Goal: Task Accomplishment & Management: Manage account settings

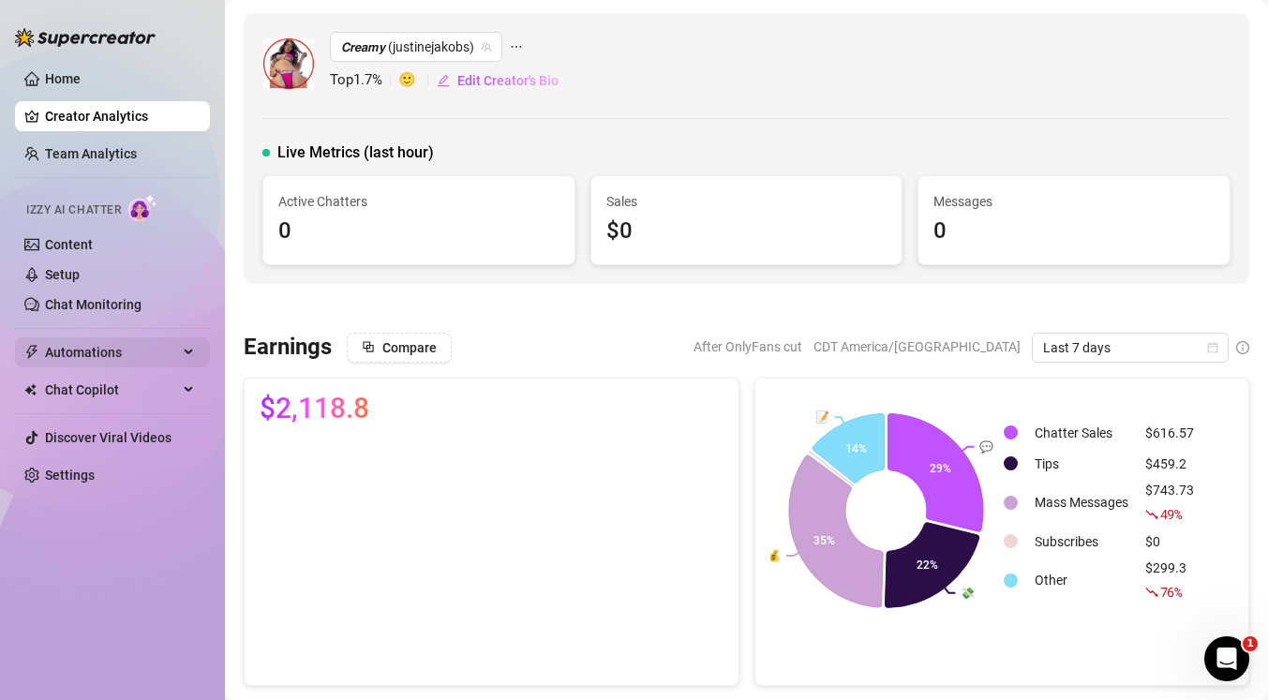
click at [190, 352] on icon at bounding box center [190, 352] width 9 height 0
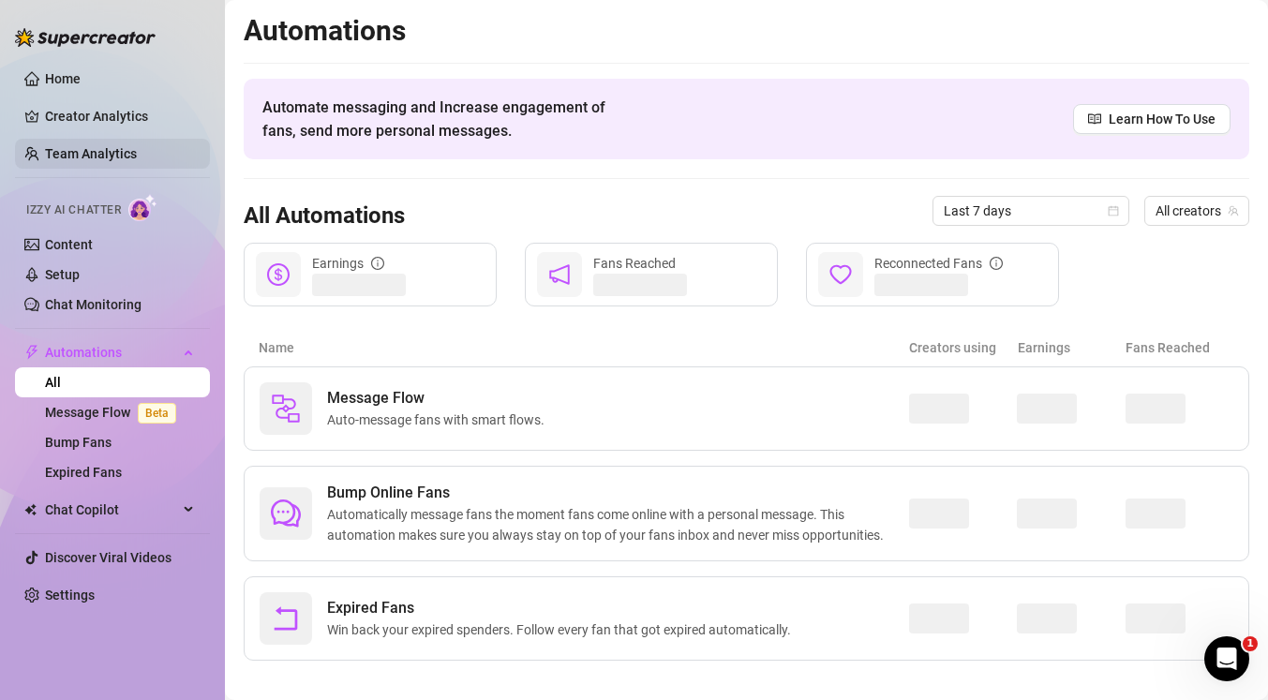
click at [137, 161] on link "Team Analytics" at bounding box center [91, 153] width 92 height 15
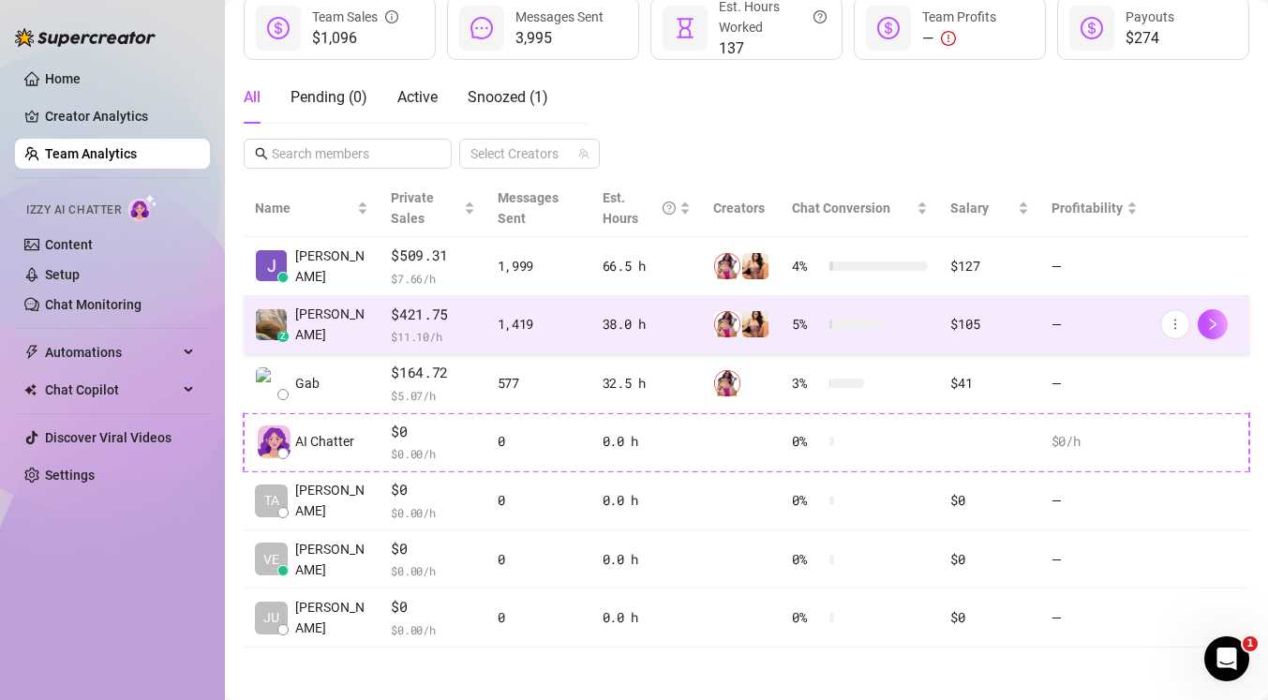
scroll to position [271, 0]
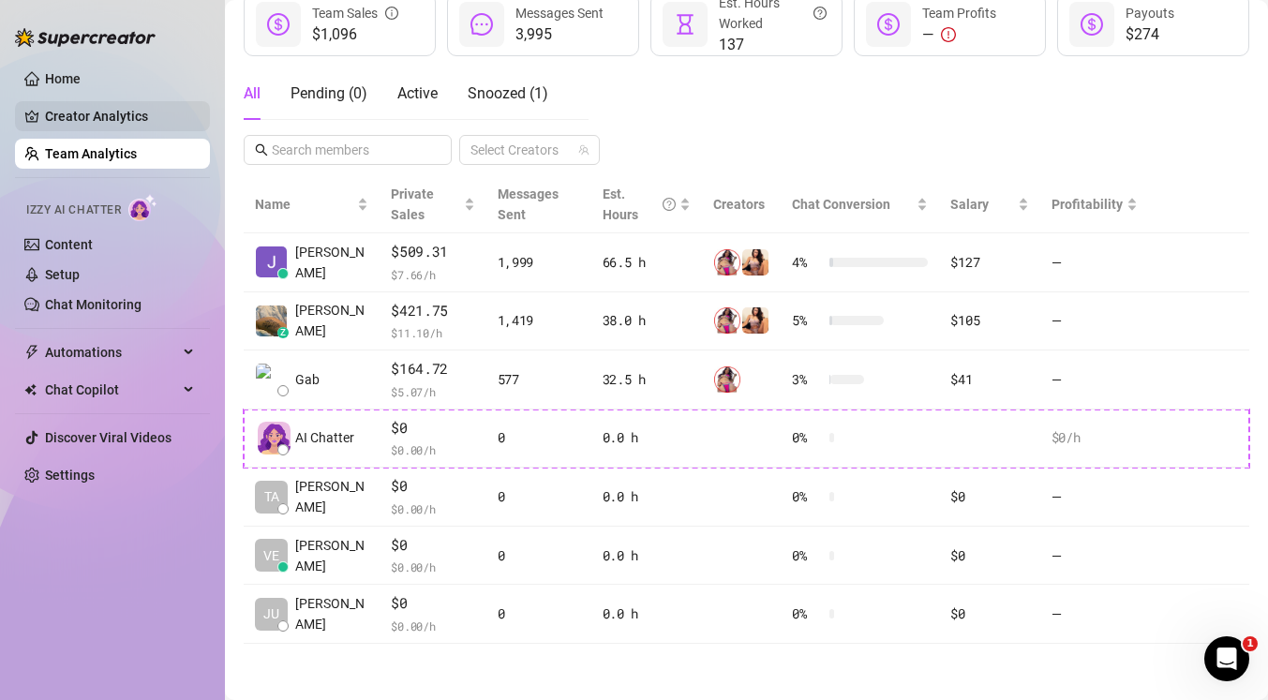
click at [115, 126] on link "Creator Analytics" at bounding box center [120, 116] width 150 height 30
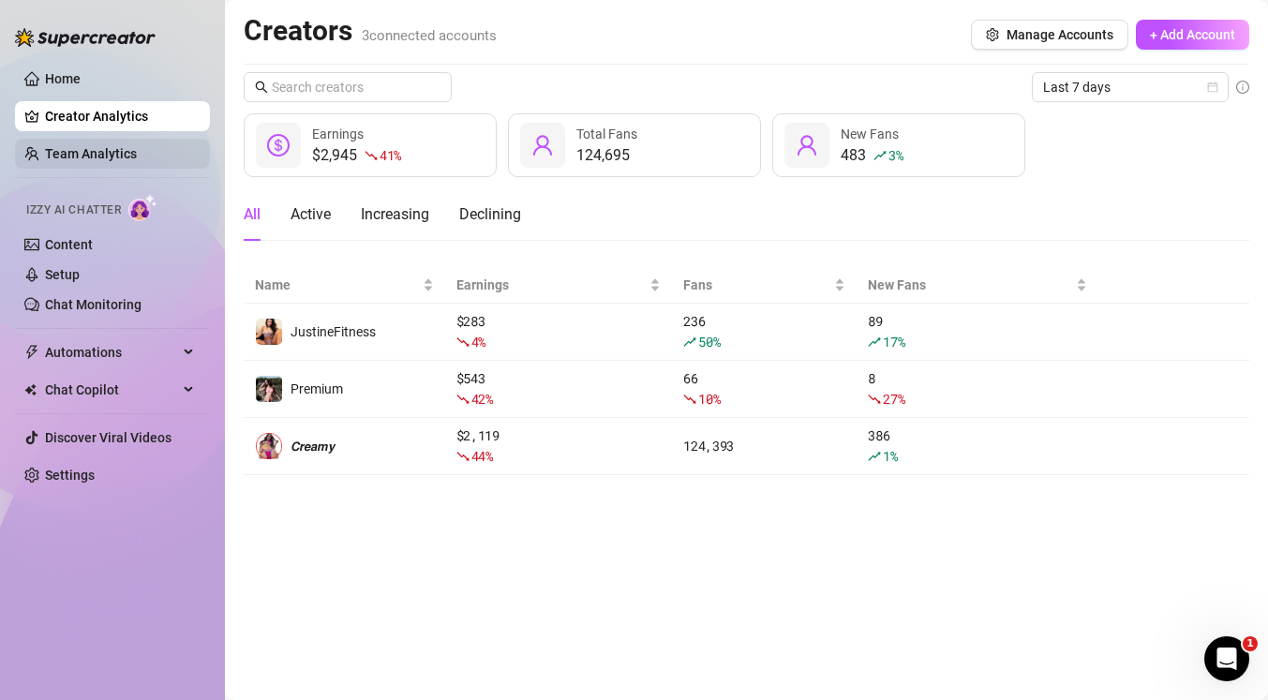
click at [137, 161] on link "Team Analytics" at bounding box center [91, 153] width 92 height 15
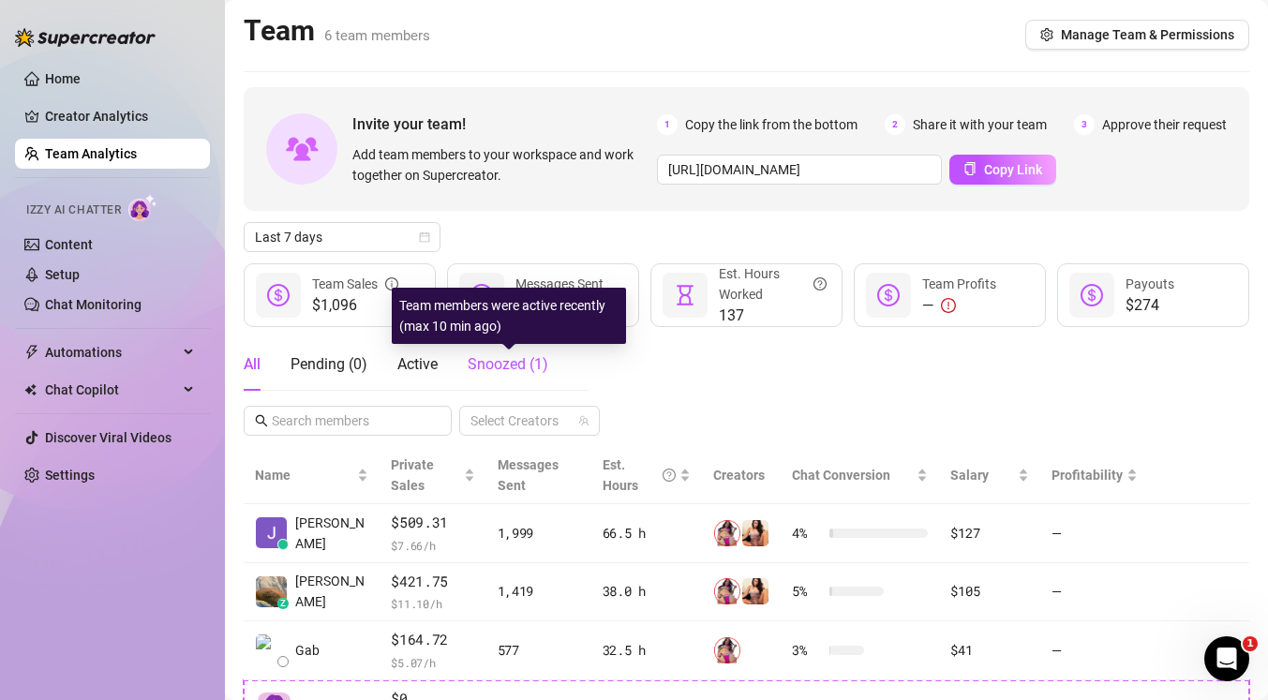
click at [534, 364] on span "Snoozed ( 1 )" at bounding box center [508, 364] width 81 height 18
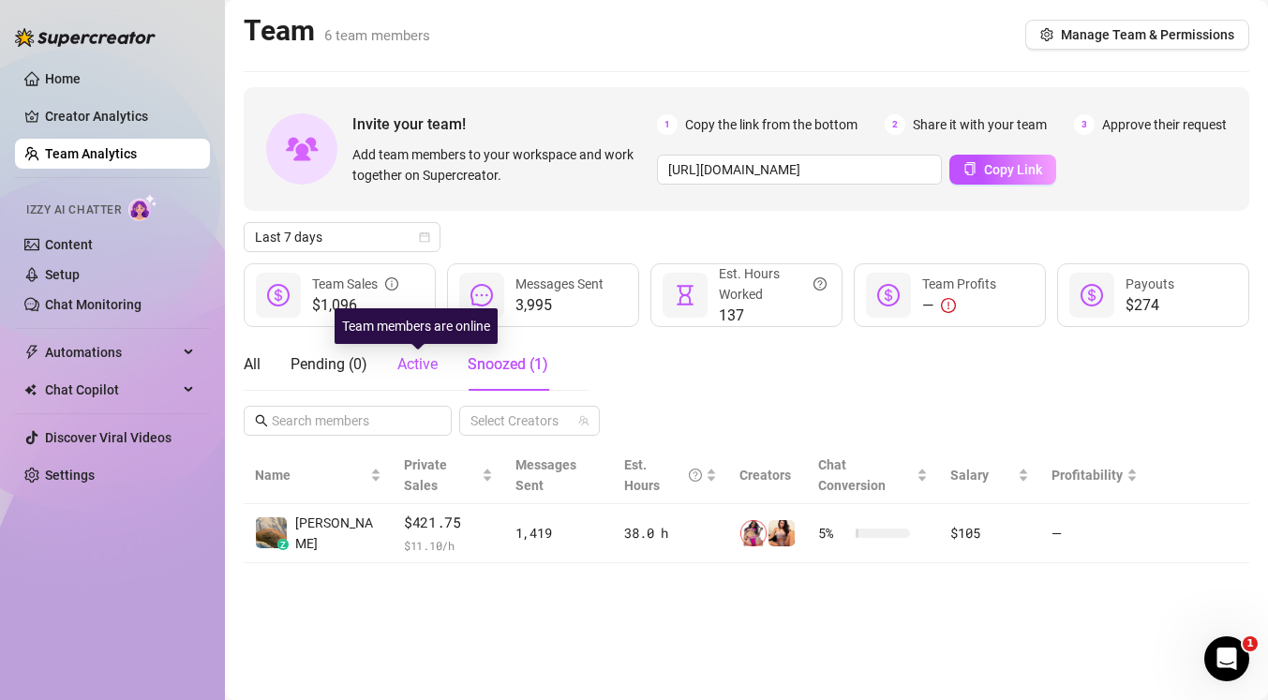
click at [429, 368] on span "Active" at bounding box center [417, 364] width 40 height 18
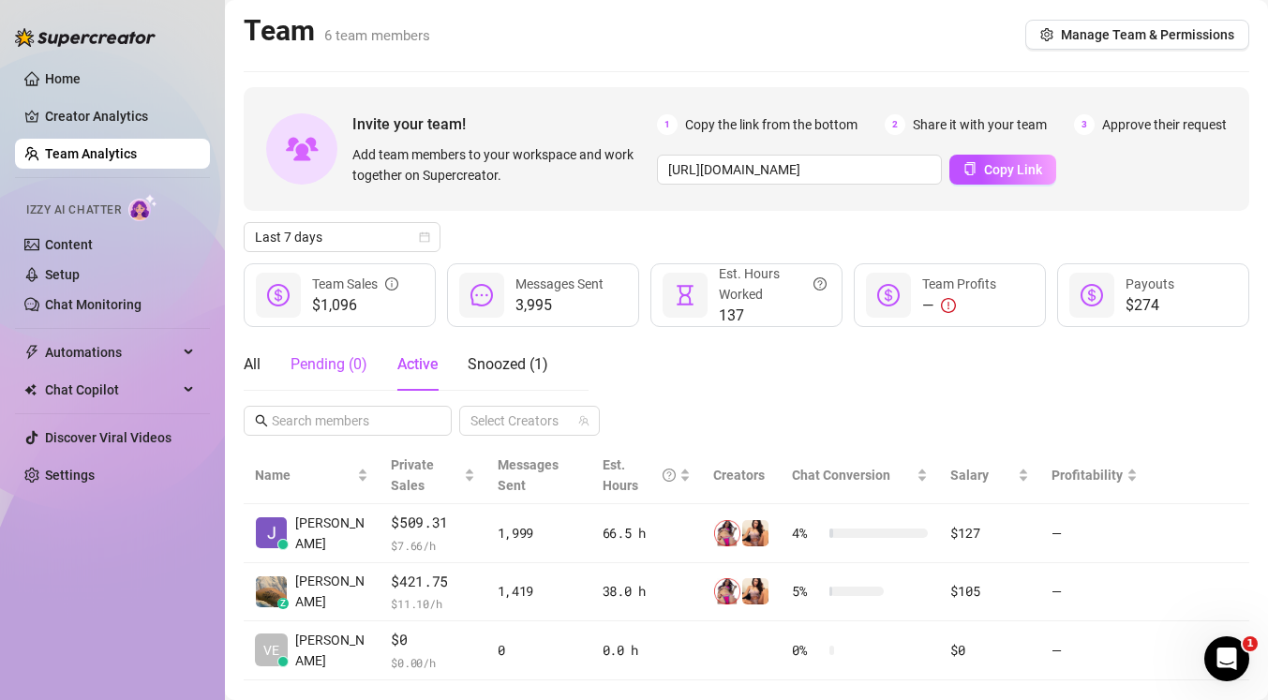
click at [326, 363] on div "Pending ( 0 )" at bounding box center [328, 364] width 77 height 22
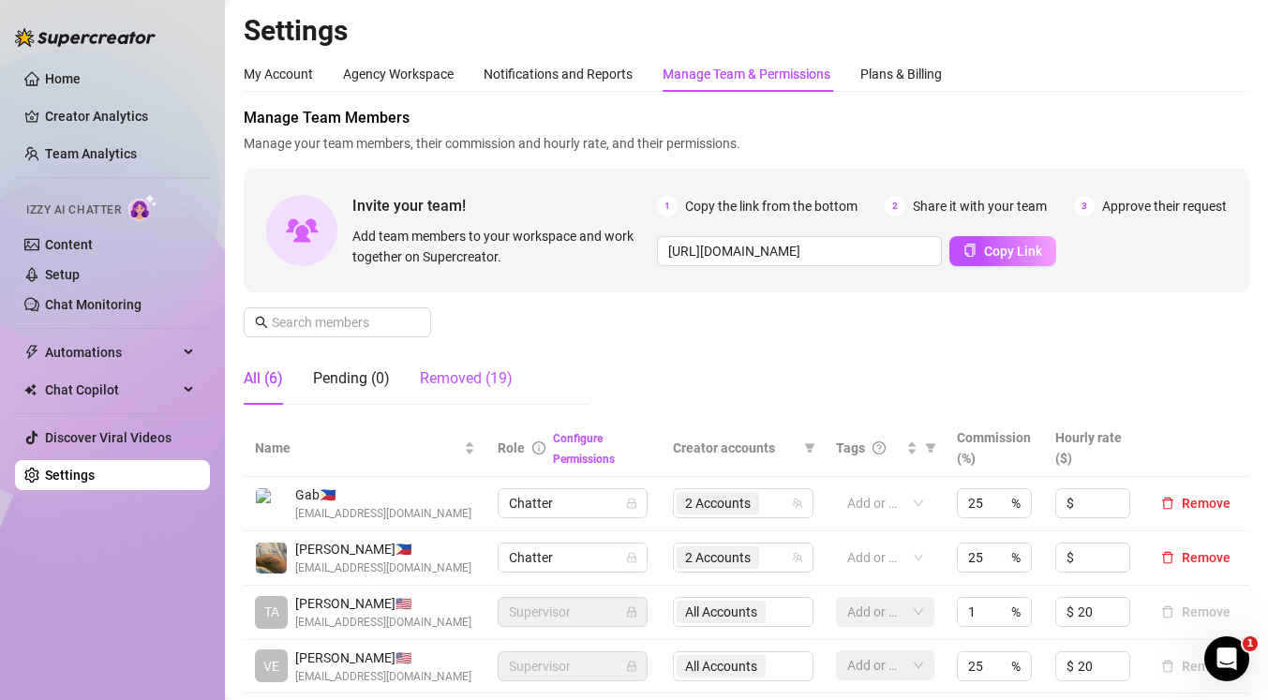
click at [487, 375] on div "Removed (19)" at bounding box center [466, 378] width 93 height 22
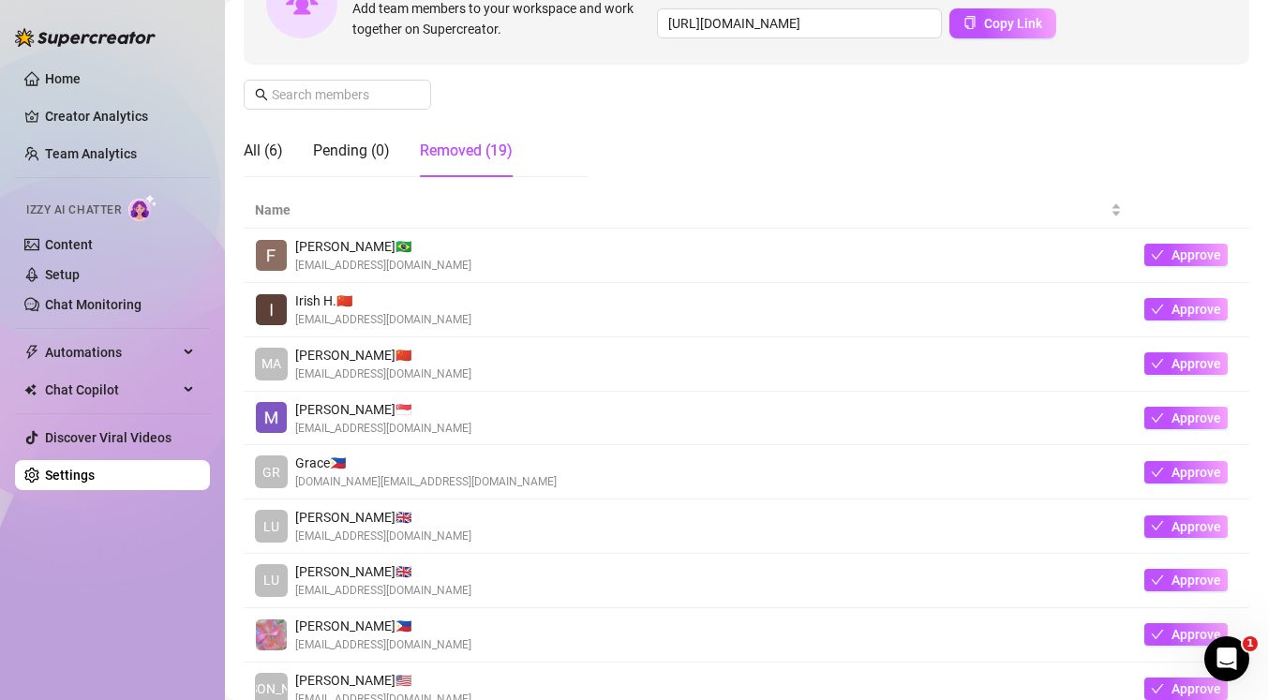
scroll to position [230, 0]
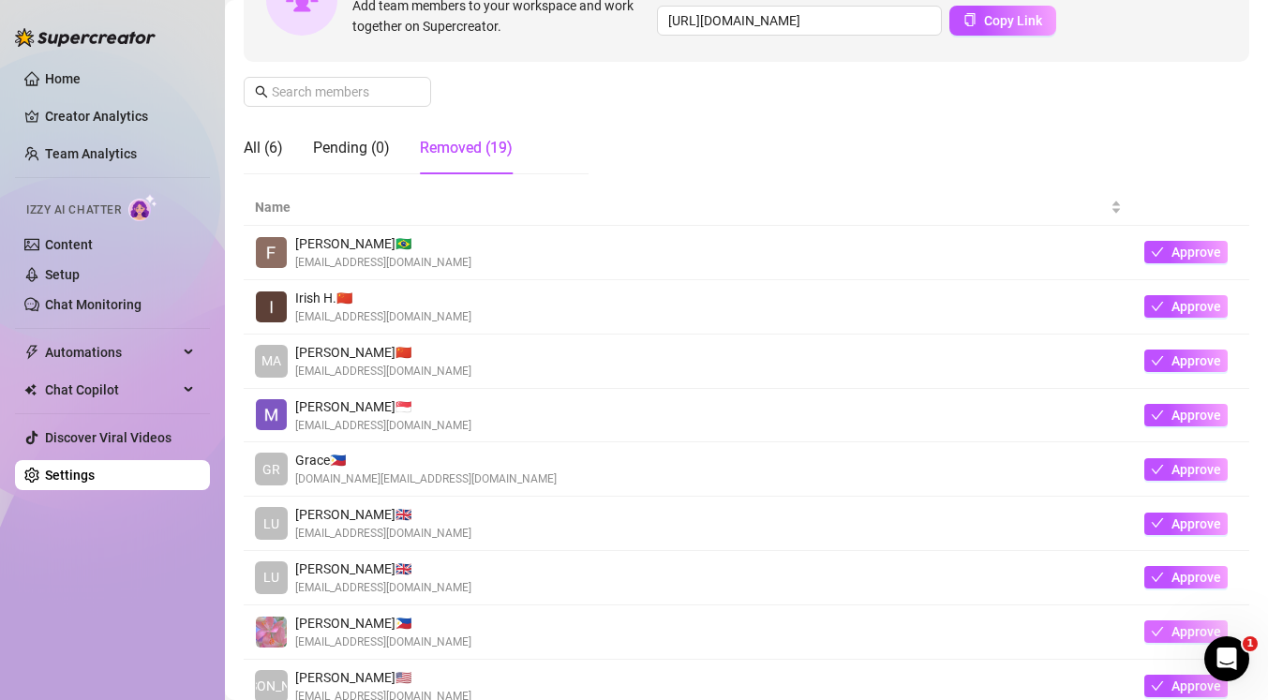
click at [1178, 629] on span "Approve" at bounding box center [1196, 631] width 50 height 15
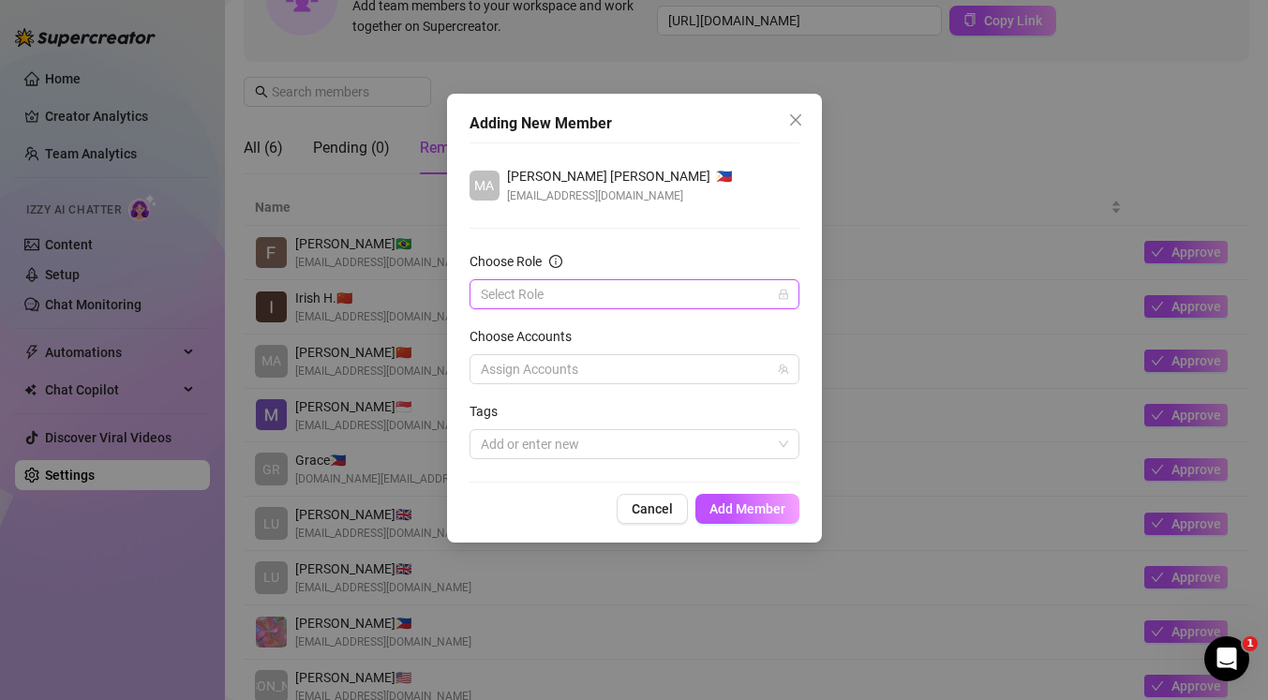
click at [760, 291] on input "Choose Role" at bounding box center [626, 294] width 290 height 28
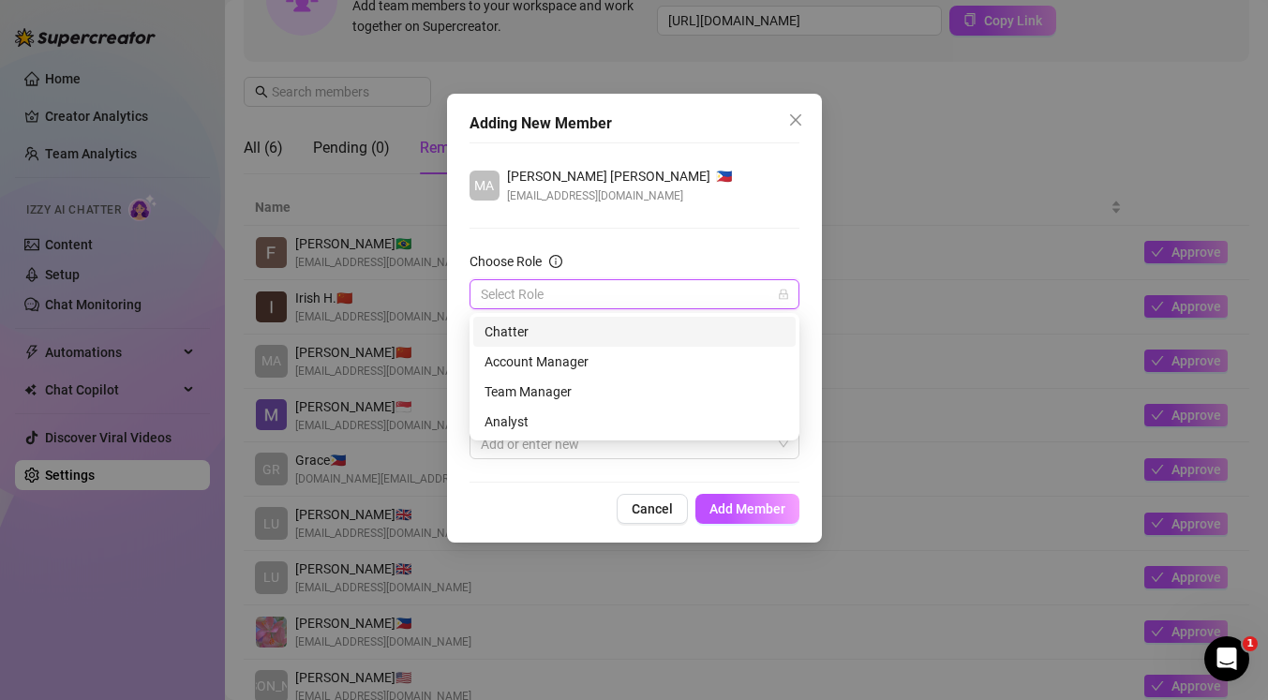
click at [713, 337] on div "Chatter" at bounding box center [634, 331] width 300 height 21
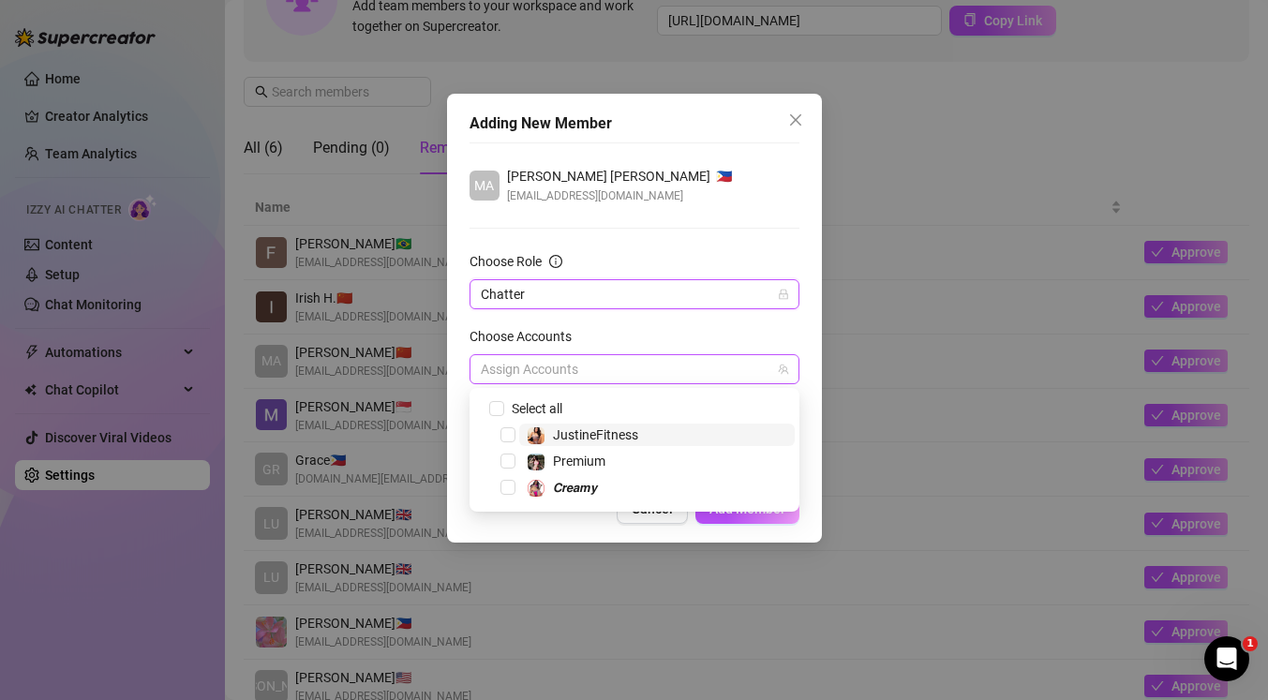
click at [789, 372] on div "Assign Accounts" at bounding box center [634, 369] width 330 height 30
click at [509, 490] on span "Select tree node" at bounding box center [507, 487] width 15 height 15
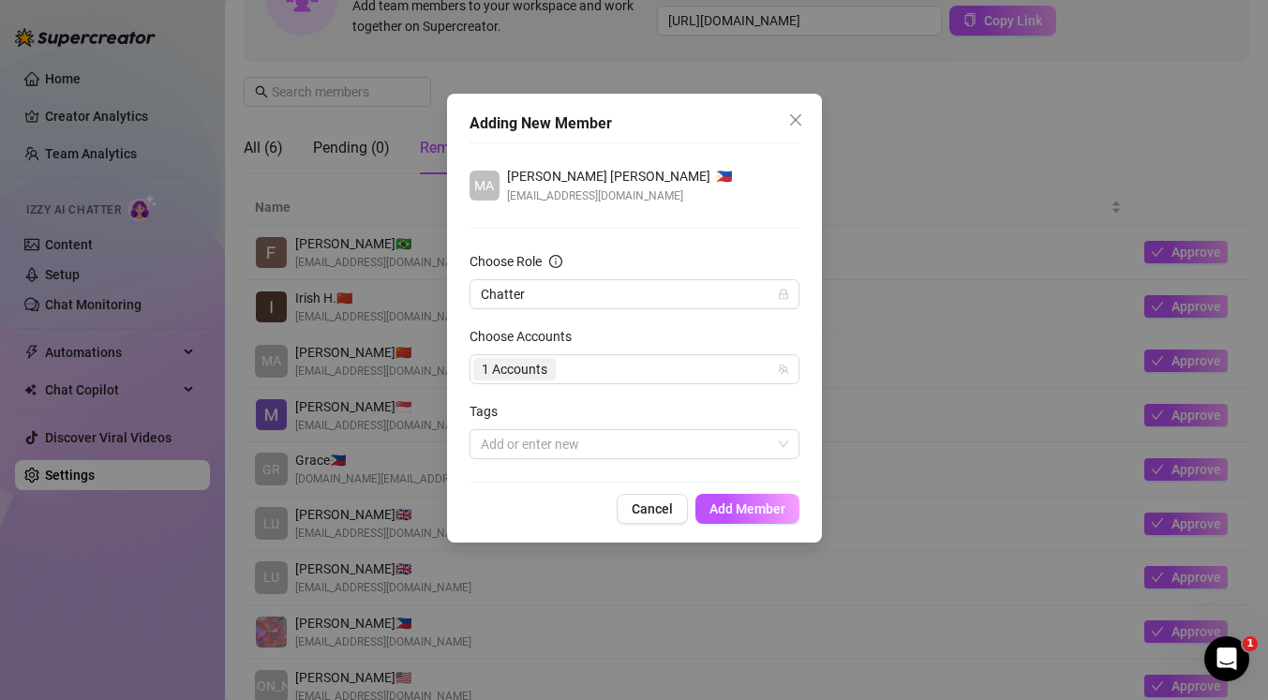
click at [817, 460] on div "Adding New Member MA Mary Jane 🇵🇭 itsmaryjane88@gmail.com Choose Role Chatter C…" at bounding box center [634, 318] width 375 height 449
click at [776, 508] on span "Add Member" at bounding box center [747, 508] width 76 height 15
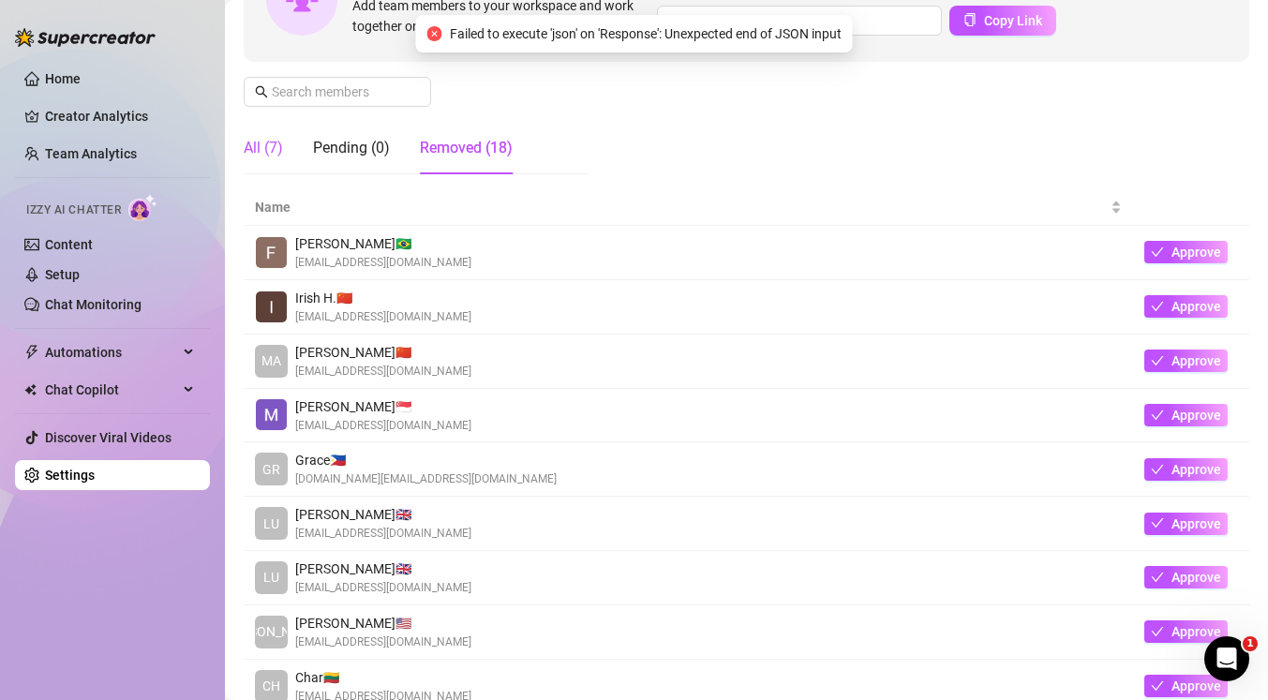
click at [266, 148] on div "All (7)" at bounding box center [263, 148] width 39 height 22
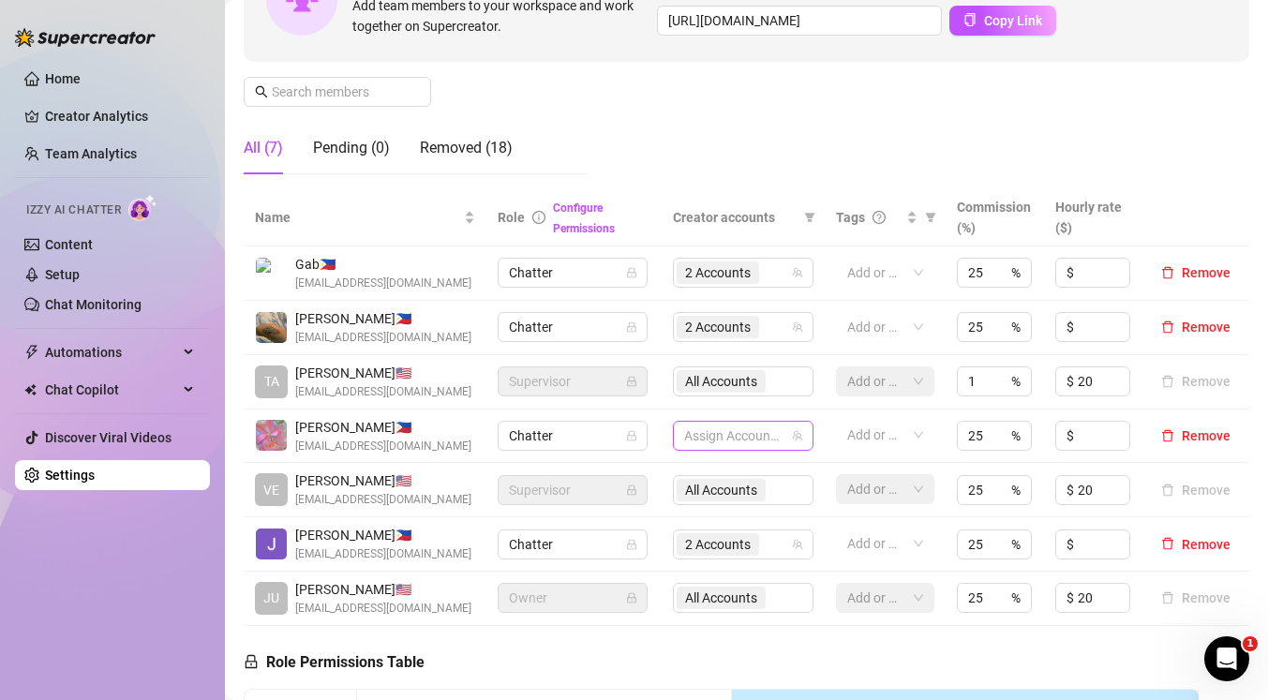
click at [778, 439] on div at bounding box center [732, 436] width 113 height 26
click at [711, 556] on span "Select tree node" at bounding box center [712, 553] width 15 height 15
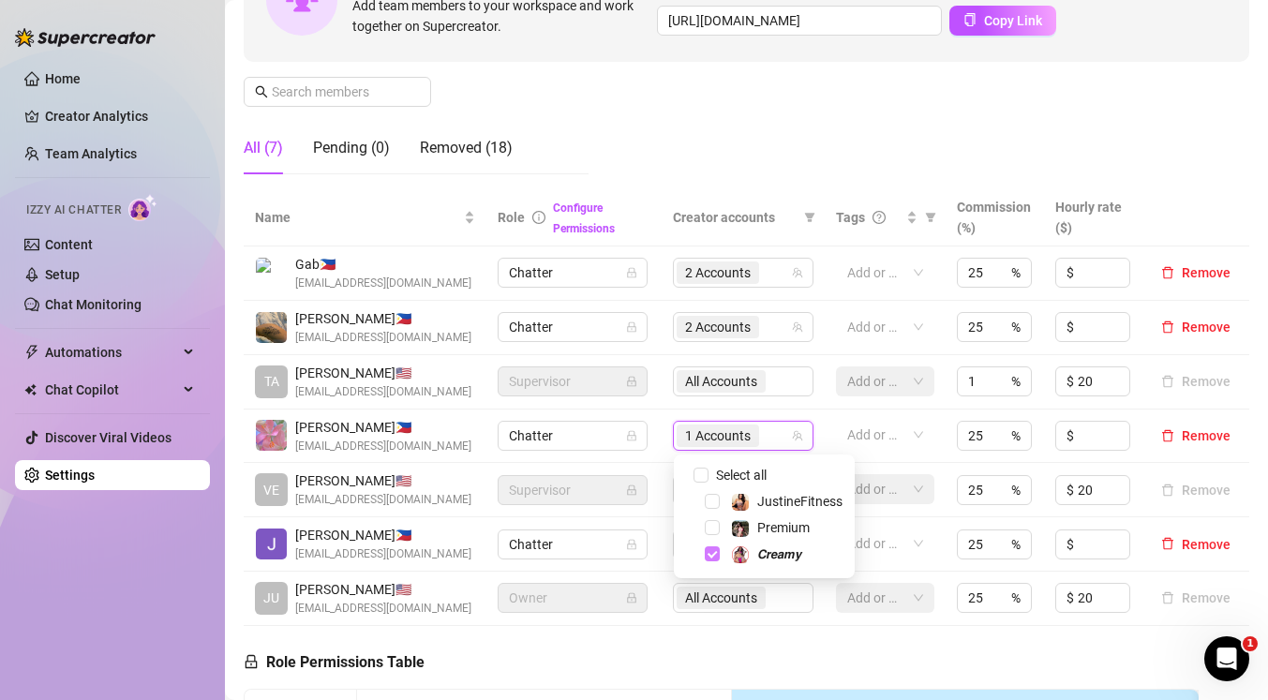
click at [719, 552] on span "Select tree node" at bounding box center [712, 553] width 15 height 15
click at [1133, 82] on div "Manage Team Members Manage your team members, their commission and hourly rate,…" at bounding box center [746, 32] width 1005 height 313
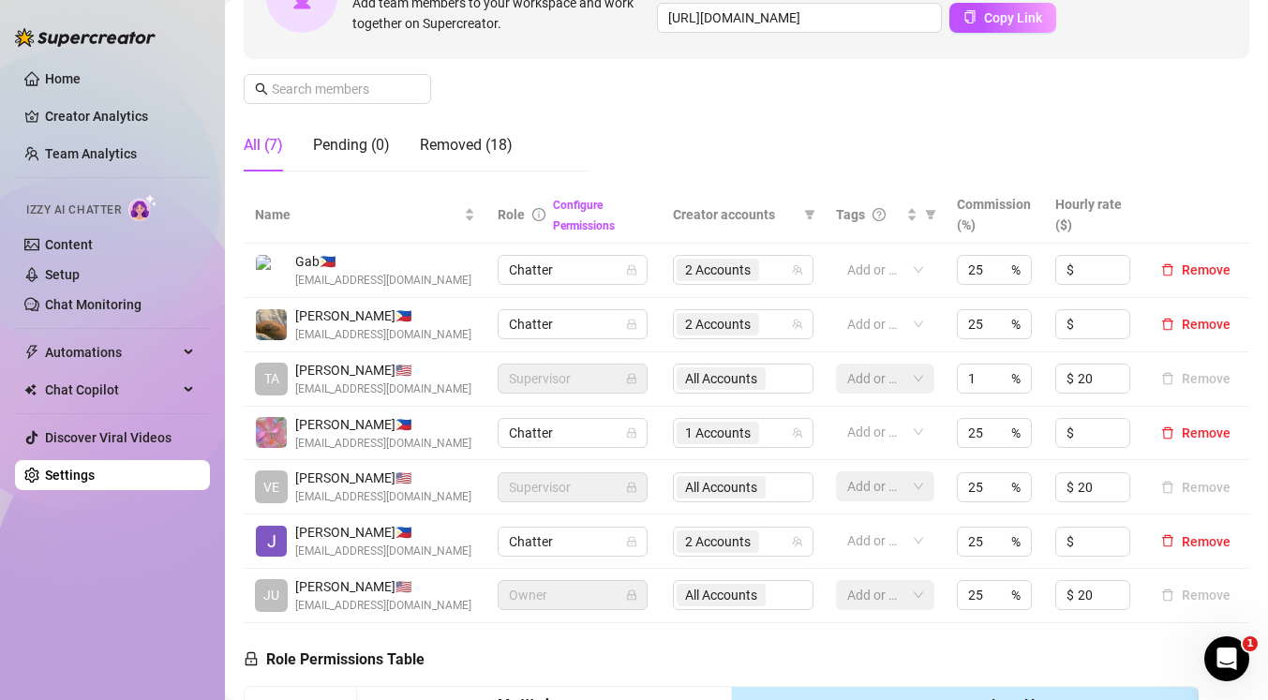
scroll to position [248, 0]
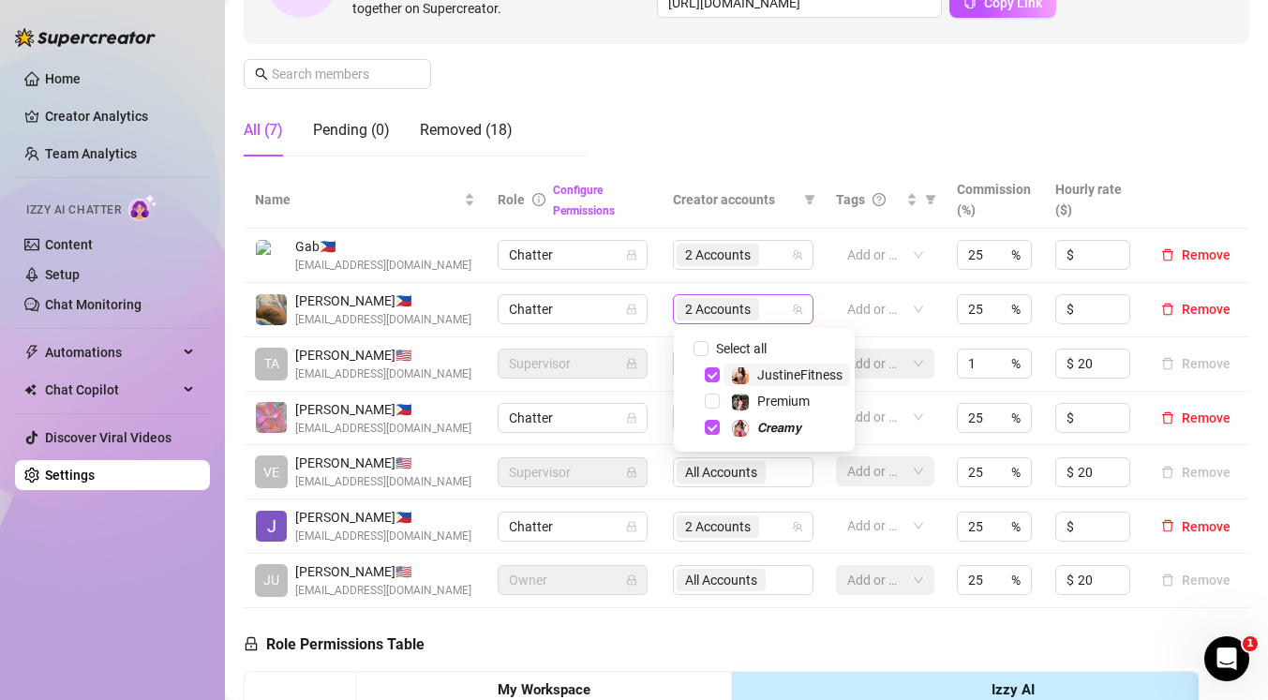
click at [774, 309] on div "2 Accounts" at bounding box center [732, 309] width 113 height 26
click at [714, 400] on span "Select tree node" at bounding box center [712, 400] width 15 height 15
checkbox input "true"
click at [801, 257] on icon "team" at bounding box center [798, 255] width 10 height 10
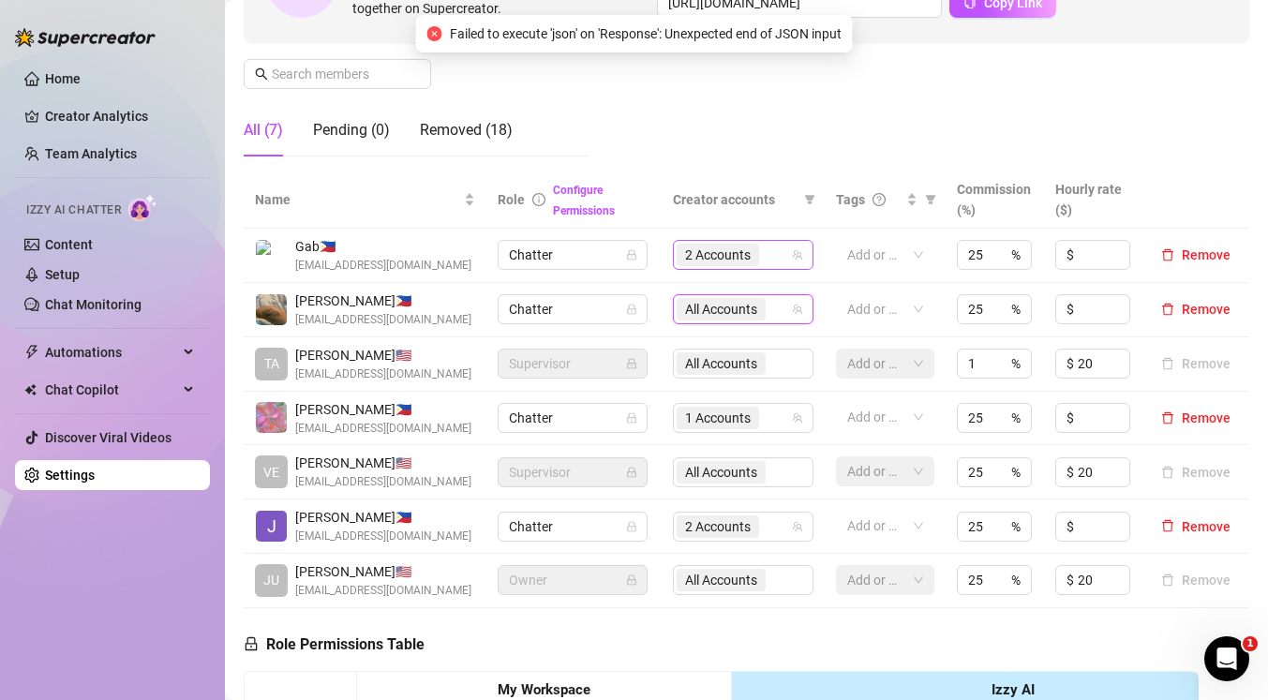
click at [794, 255] on icon "team" at bounding box center [798, 255] width 10 height 10
click at [883, 141] on div "Manage Team Members Manage your team members, their commission and hourly rate,…" at bounding box center [746, 15] width 1005 height 313
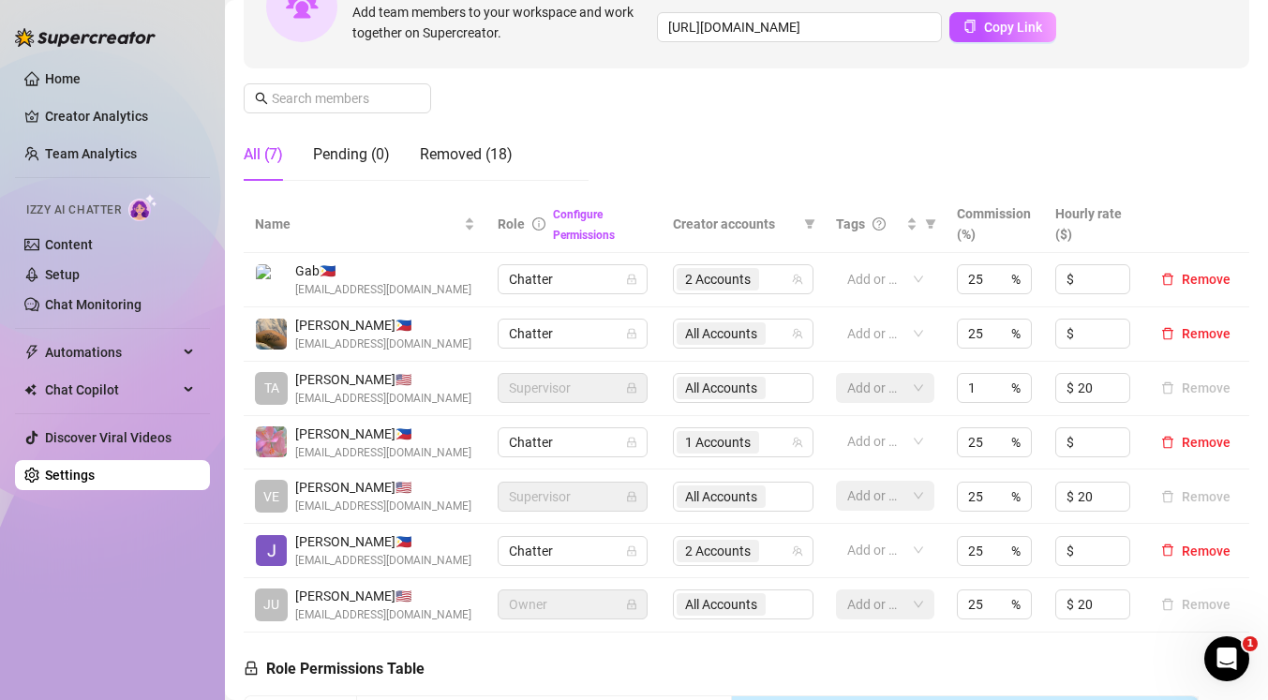
scroll to position [225, 0]
click at [692, 135] on div "Manage Team Members Manage your team members, their commission and hourly rate,…" at bounding box center [746, 38] width 1005 height 313
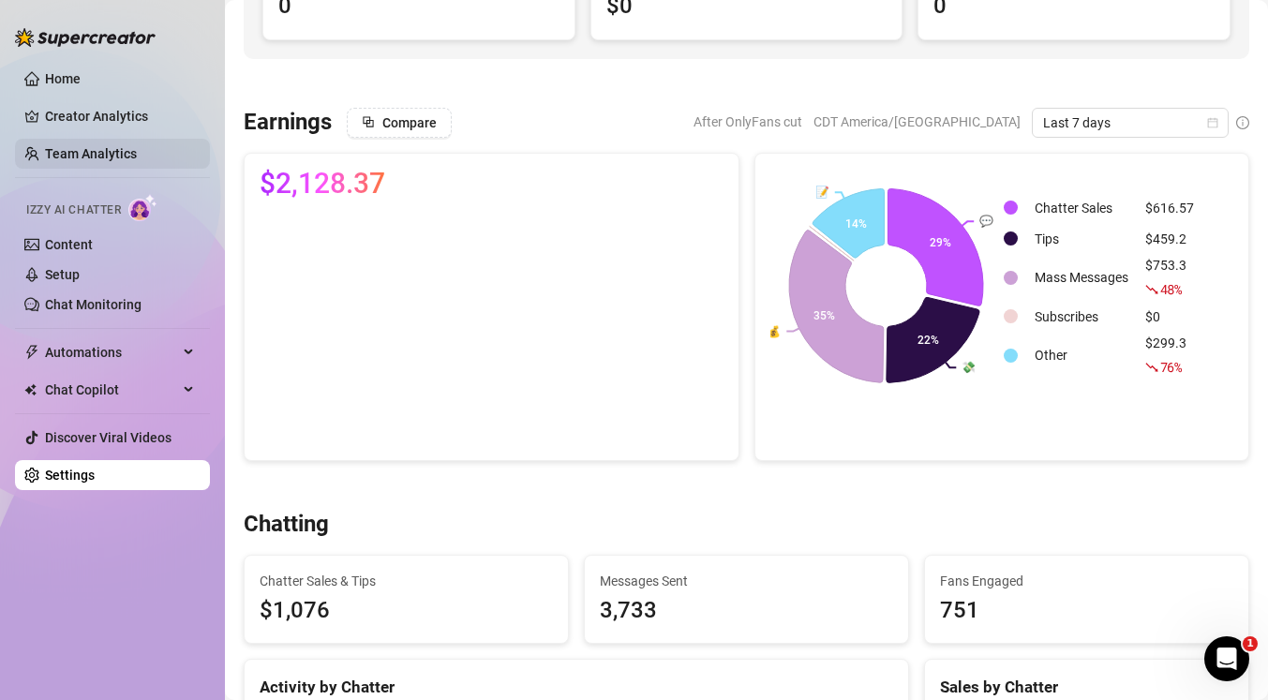
click at [134, 153] on link "Team Analytics" at bounding box center [91, 153] width 92 height 15
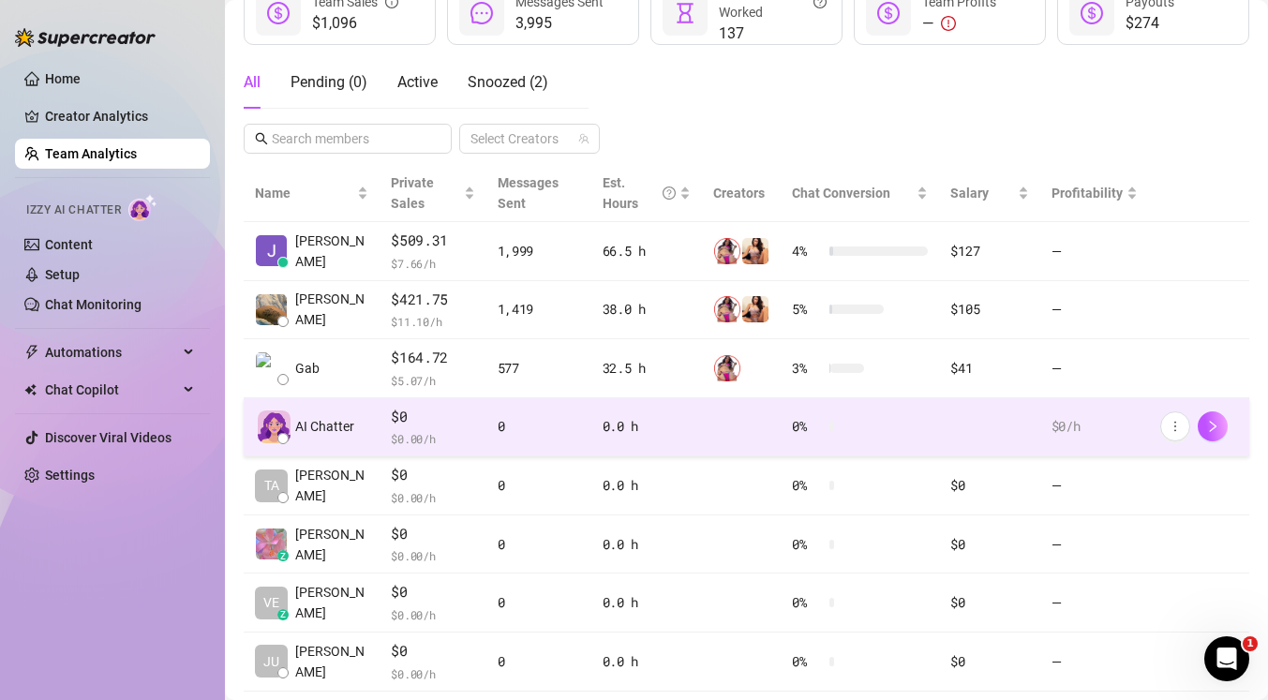
scroll to position [329, 0]
